Goal: Task Accomplishment & Management: Use online tool/utility

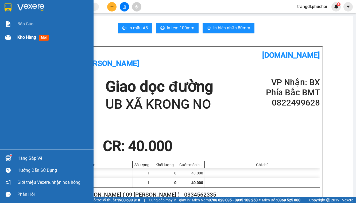
click at [8, 36] on img at bounding box center [8, 38] width 6 height 6
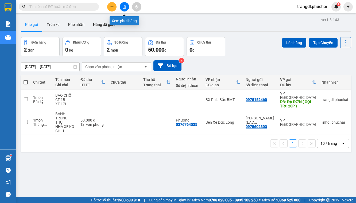
click at [125, 9] on button at bounding box center [124, 6] width 9 height 9
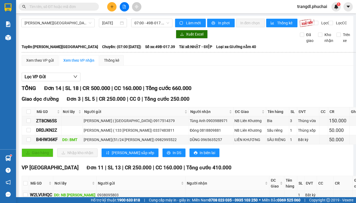
click at [121, 9] on button at bounding box center [124, 6] width 9 height 9
click at [76, 24] on span "[PERSON_NAME][GEOGRAPHIC_DATA]" at bounding box center [58, 23] width 67 height 8
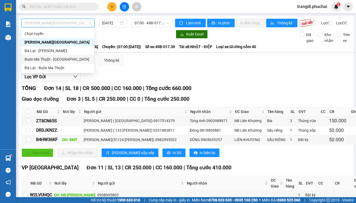
click at [58, 61] on div "Buôn Ma Thuột - [GEOGRAPHIC_DATA]" at bounding box center [58, 59] width 66 height 6
type input "[DATE]"
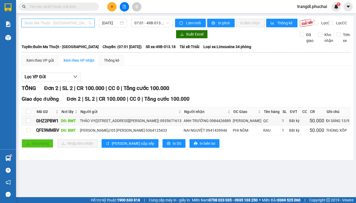
click at [64, 22] on span "Buôn Ma Thuột - [GEOGRAPHIC_DATA]" at bounding box center [58, 23] width 67 height 8
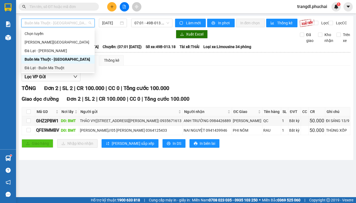
click at [63, 67] on div "Đà Lạt - Buôn Ma Thuột" at bounding box center [58, 68] width 67 height 6
type input "[DATE]"
